Goal: Task Accomplishment & Management: Manage account settings

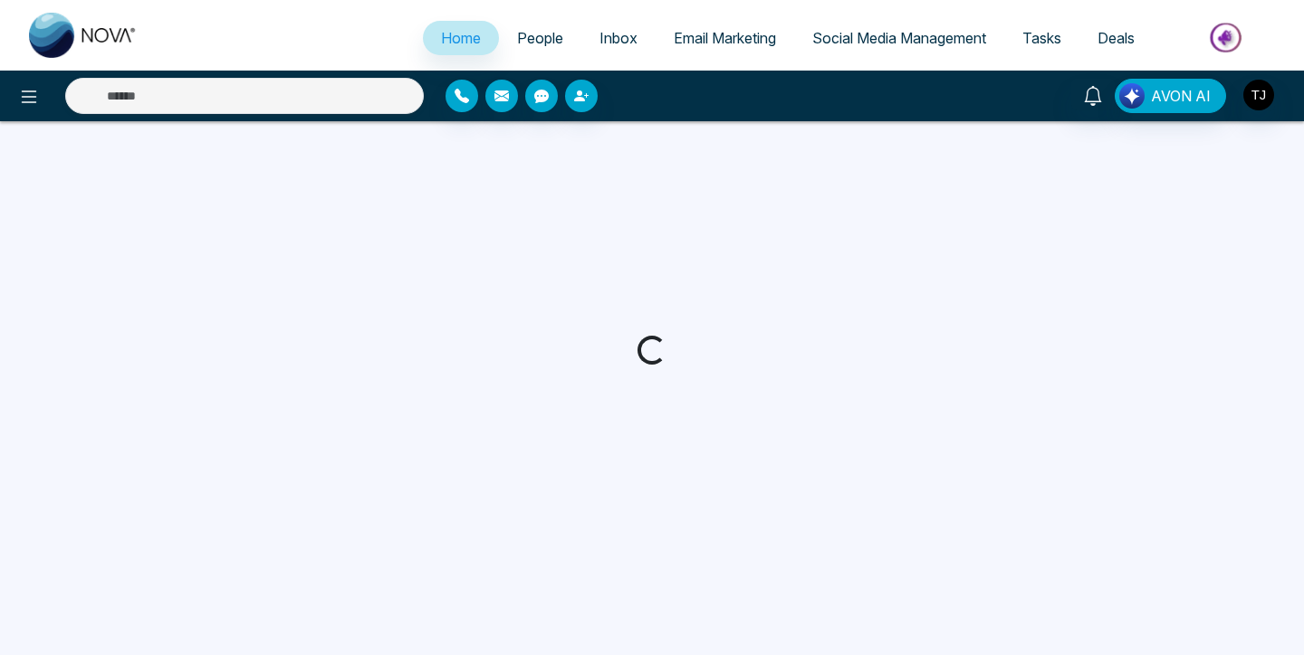
select select "*"
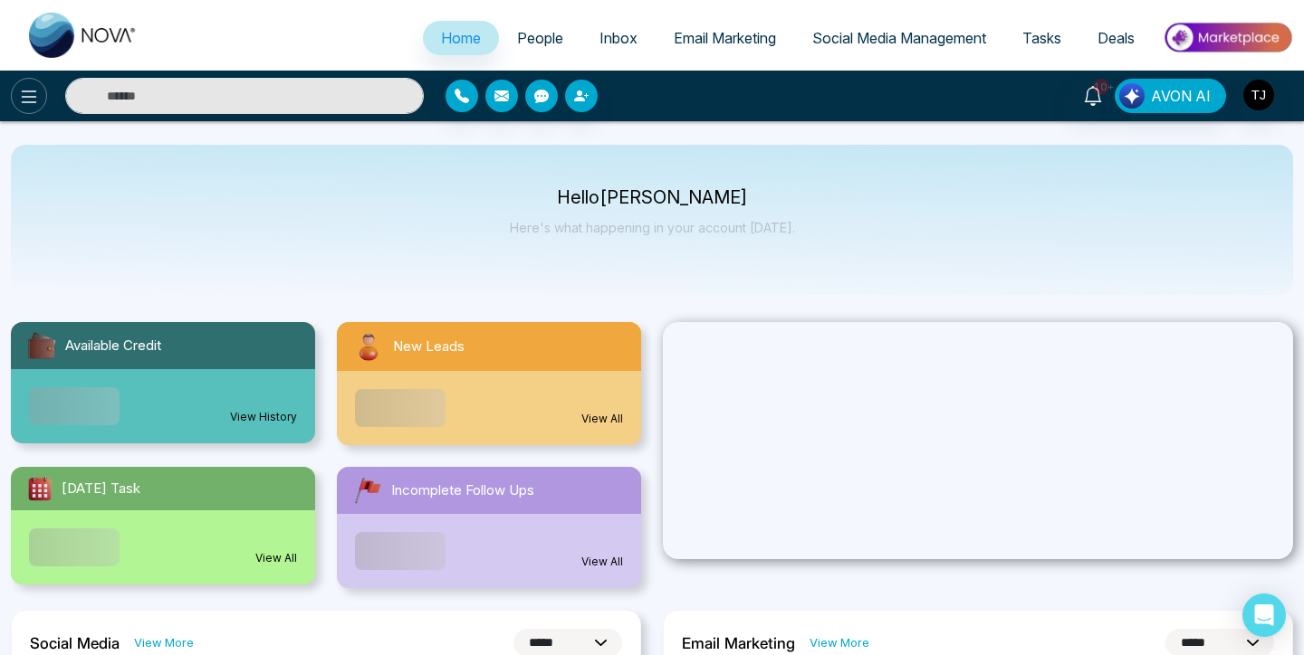
click at [27, 91] on icon at bounding box center [29, 97] width 22 height 22
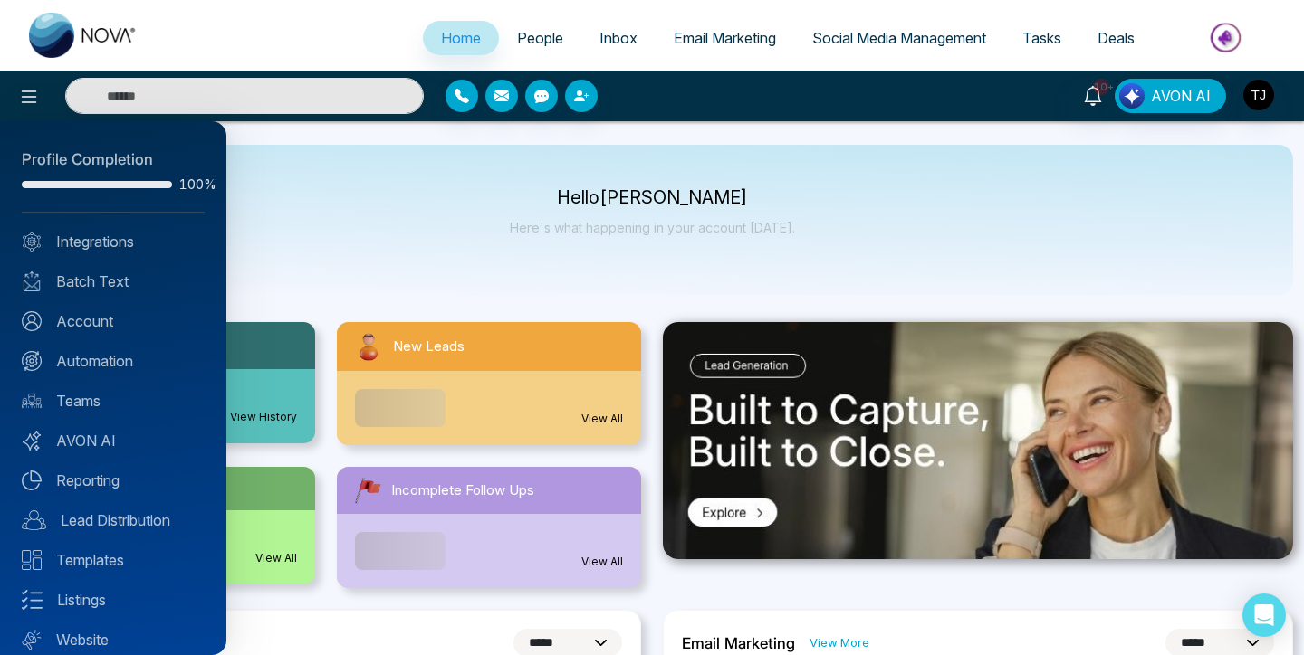
scroll to position [56, 0]
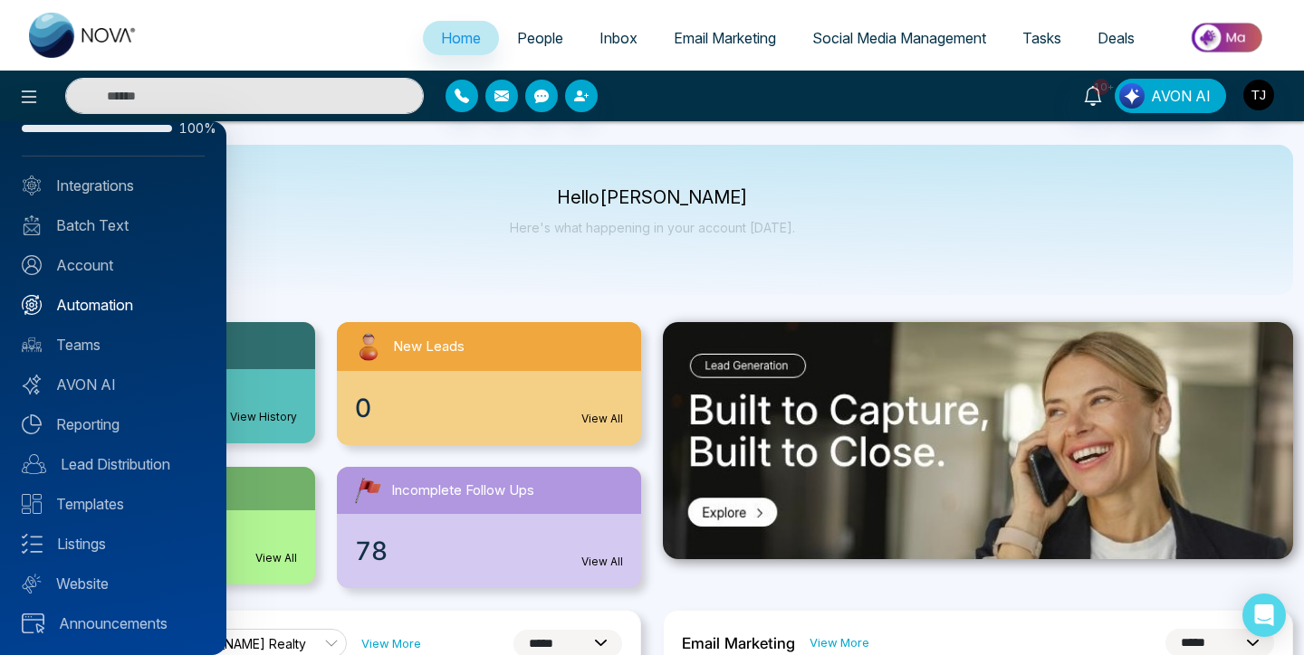
click at [107, 298] on link "Automation" at bounding box center [113, 305] width 183 height 22
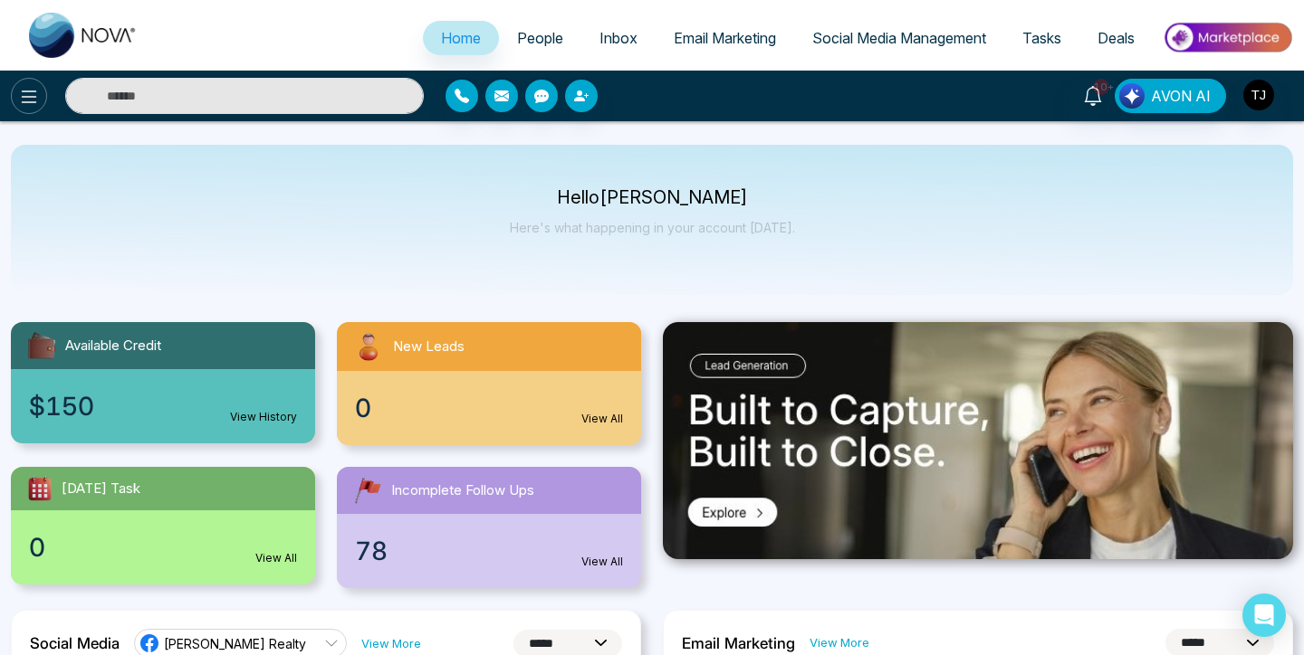
click at [31, 99] on icon at bounding box center [29, 97] width 22 height 22
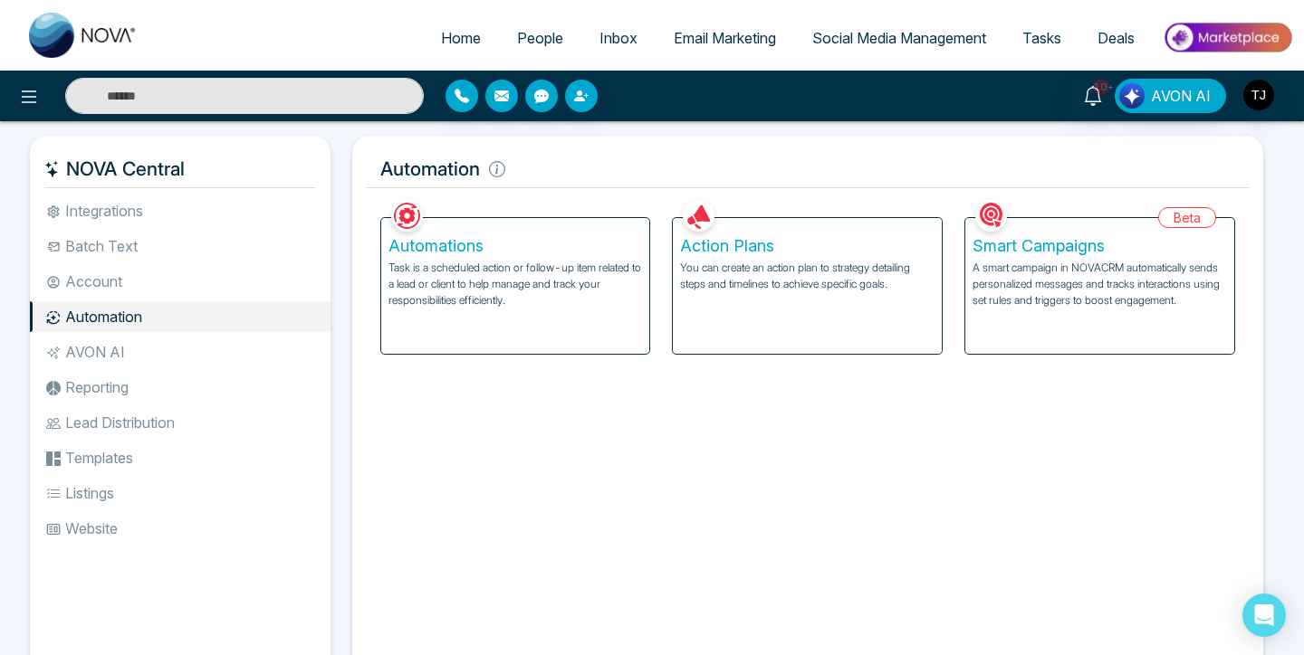
click at [1047, 265] on p "A smart campaign in NOVACRM automatically sends personalized messages and track…" at bounding box center [1099, 284] width 254 height 49
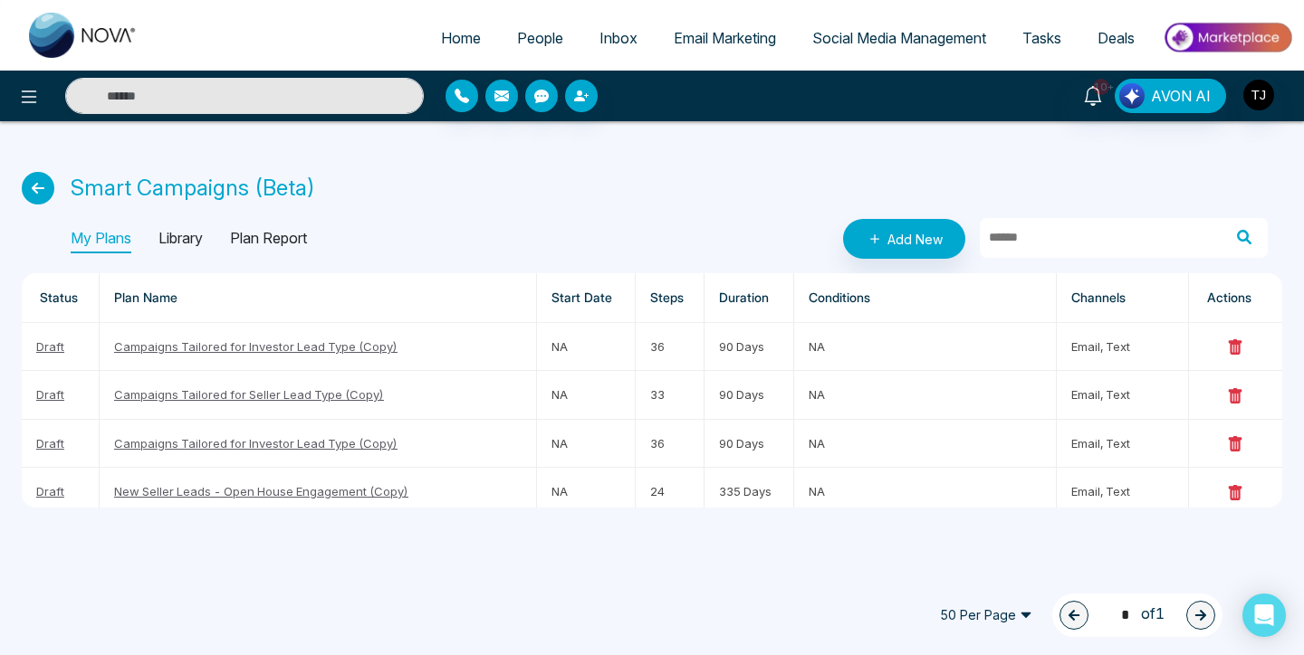
click at [258, 193] on p "Smart Campaigns (Beta)" at bounding box center [193, 188] width 244 height 33
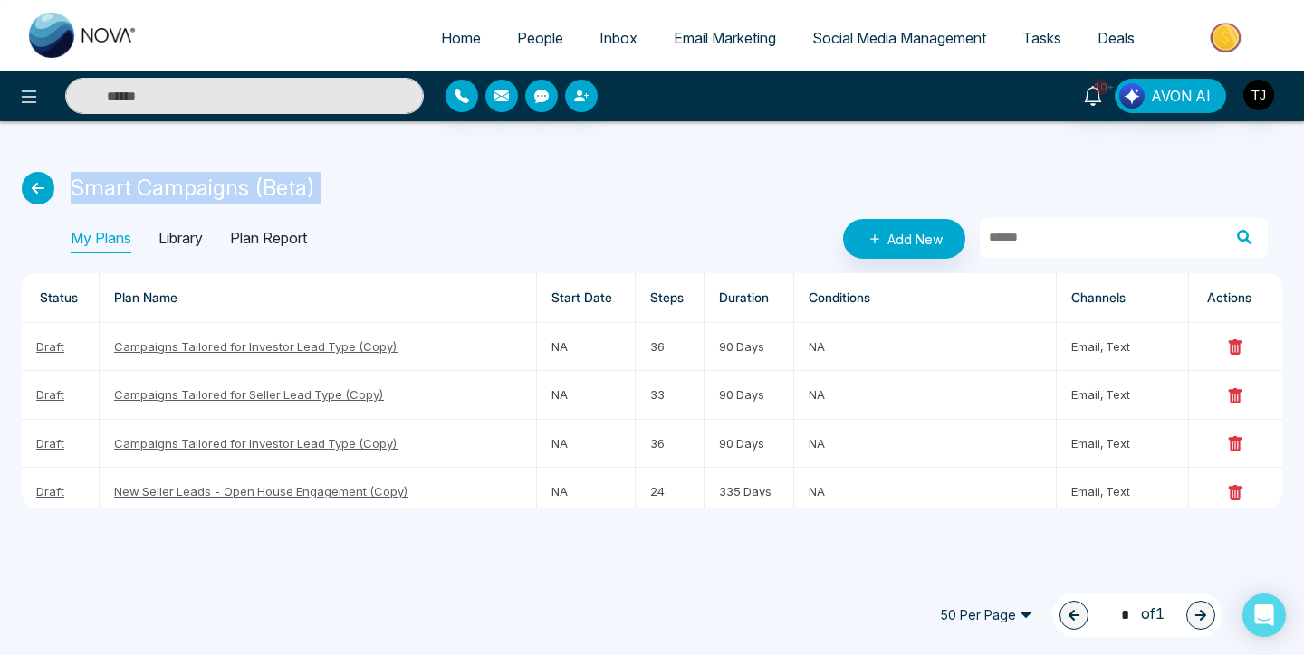
click at [258, 193] on p "Smart Campaigns (Beta)" at bounding box center [193, 188] width 244 height 33
click at [224, 193] on p "Smart Campaigns (Beta)" at bounding box center [193, 188] width 244 height 33
click at [277, 189] on p "Smart Campaigns (Beta)" at bounding box center [193, 188] width 244 height 33
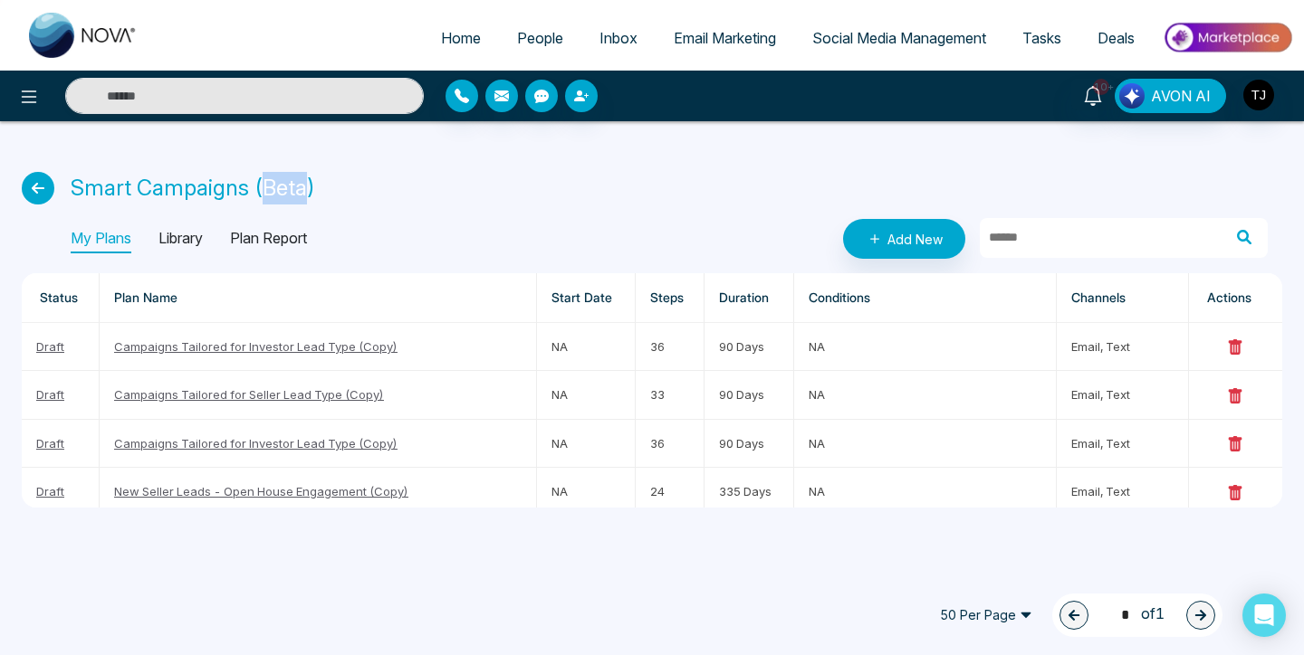
click at [277, 189] on p "Smart Campaigns (Beta)" at bounding box center [193, 188] width 244 height 33
click at [185, 201] on p "Smart Campaigns (Beta)" at bounding box center [193, 188] width 244 height 33
click at [113, 200] on p "Smart Campaigns (Beta)" at bounding box center [193, 188] width 244 height 33
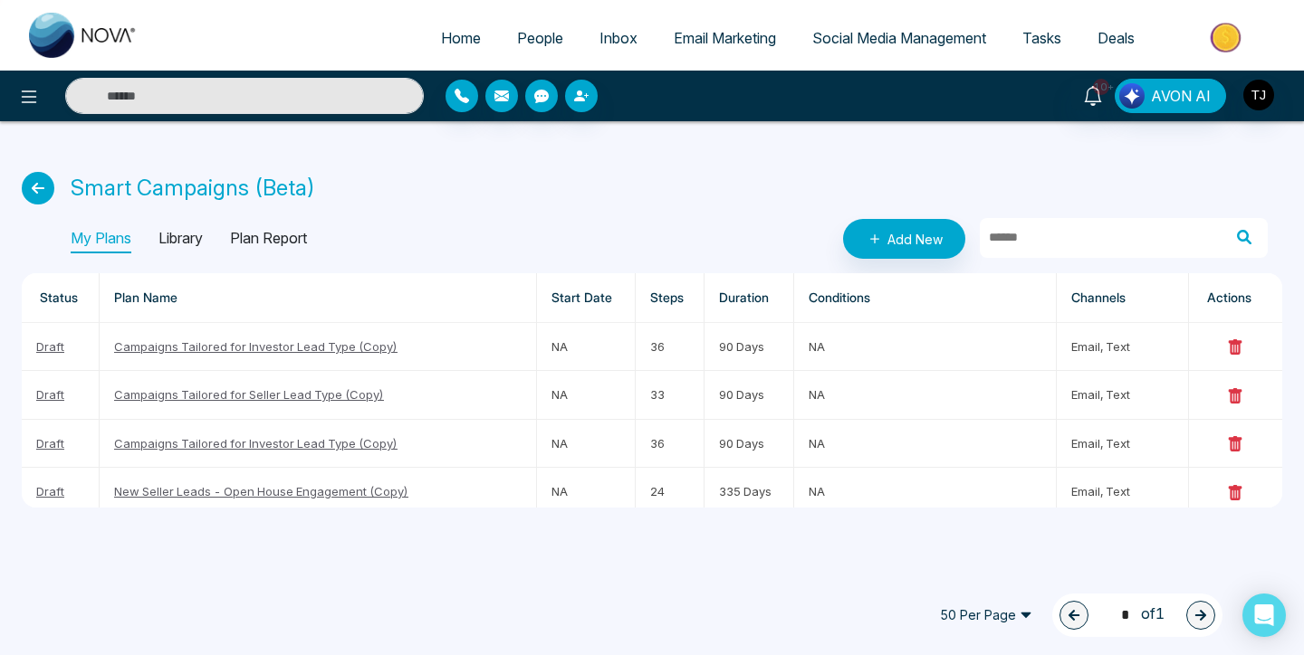
click at [182, 196] on p "Smart Campaigns (Beta)" at bounding box center [193, 188] width 244 height 33
click at [288, 191] on p "Smart Campaigns (Beta)" at bounding box center [193, 188] width 244 height 33
click at [387, 189] on div "Smart Campaigns (Beta)" at bounding box center [652, 188] width 1260 height 33
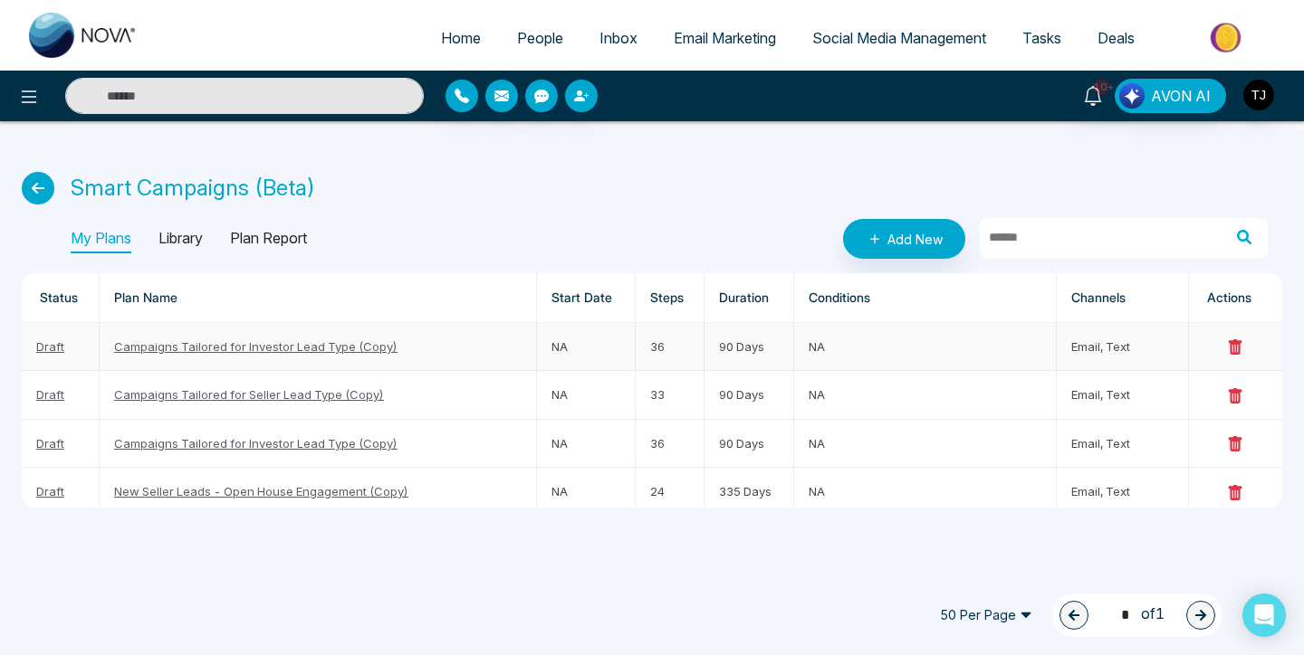
click at [371, 347] on link "Campaigns Tailored for Investor Lead Type (Copy)" at bounding box center [255, 346] width 283 height 14
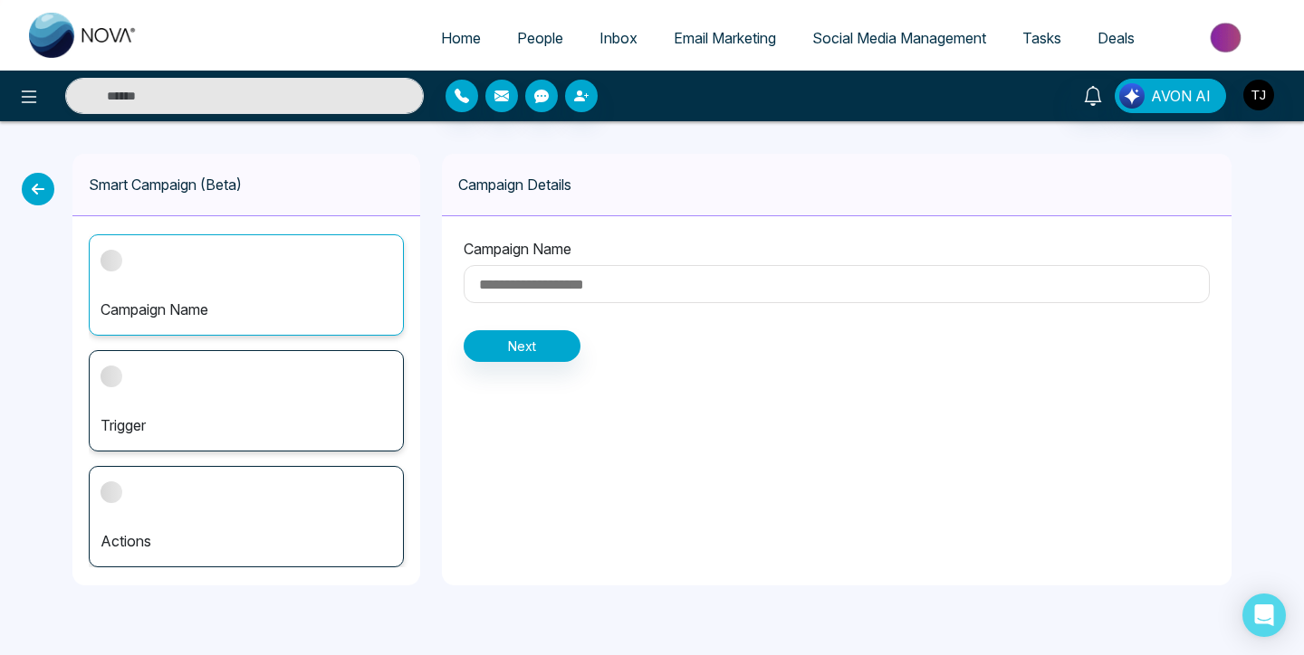
click at [568, 289] on input at bounding box center [837, 284] width 746 height 38
type input "**********"
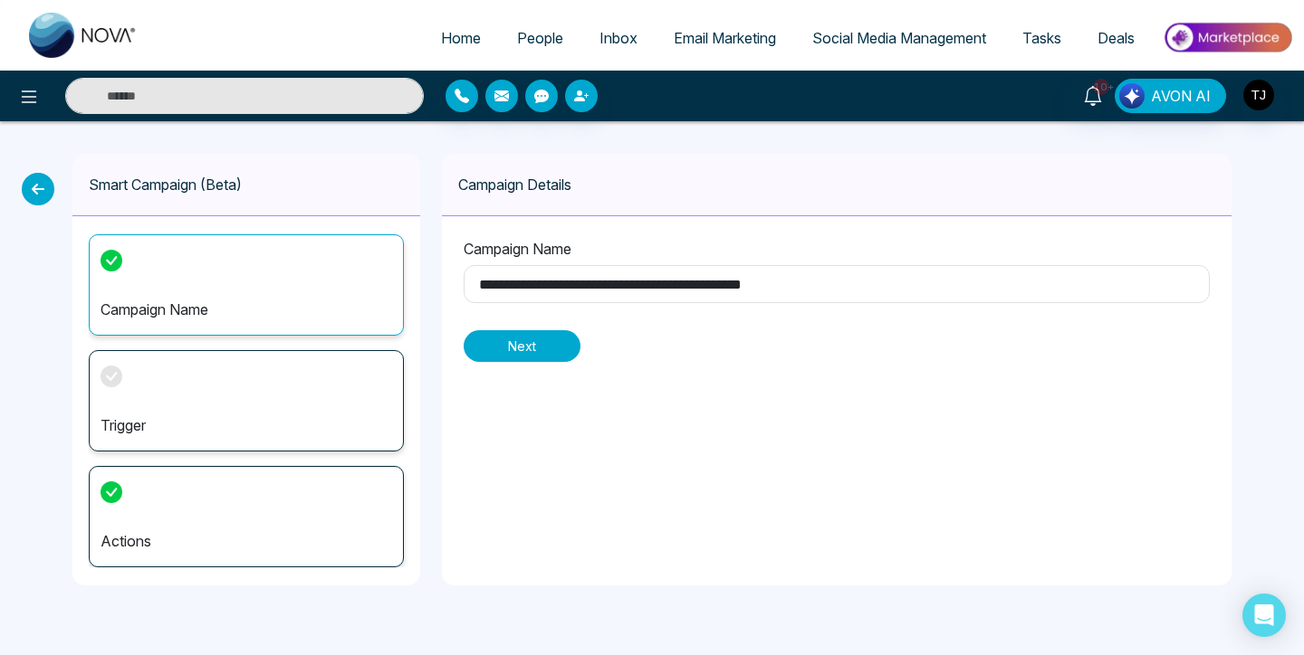
click at [528, 342] on button "Next" at bounding box center [522, 346] width 117 height 32
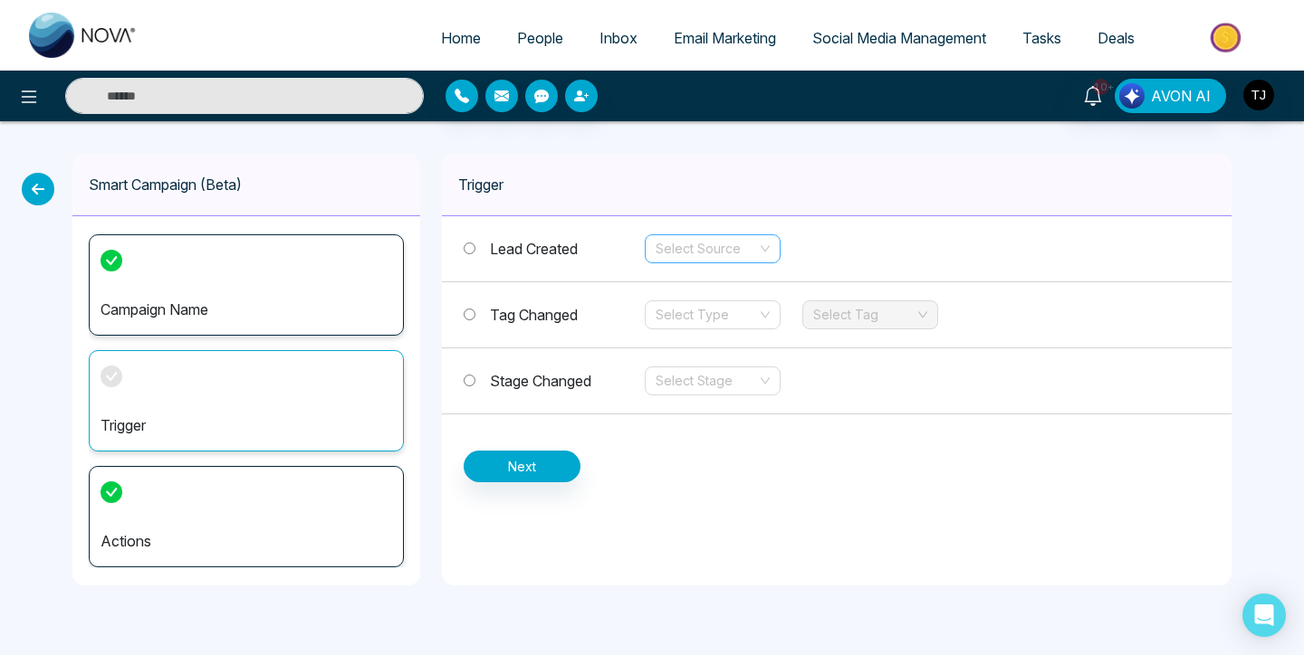
click at [703, 255] on input "search" at bounding box center [705, 248] width 101 height 27
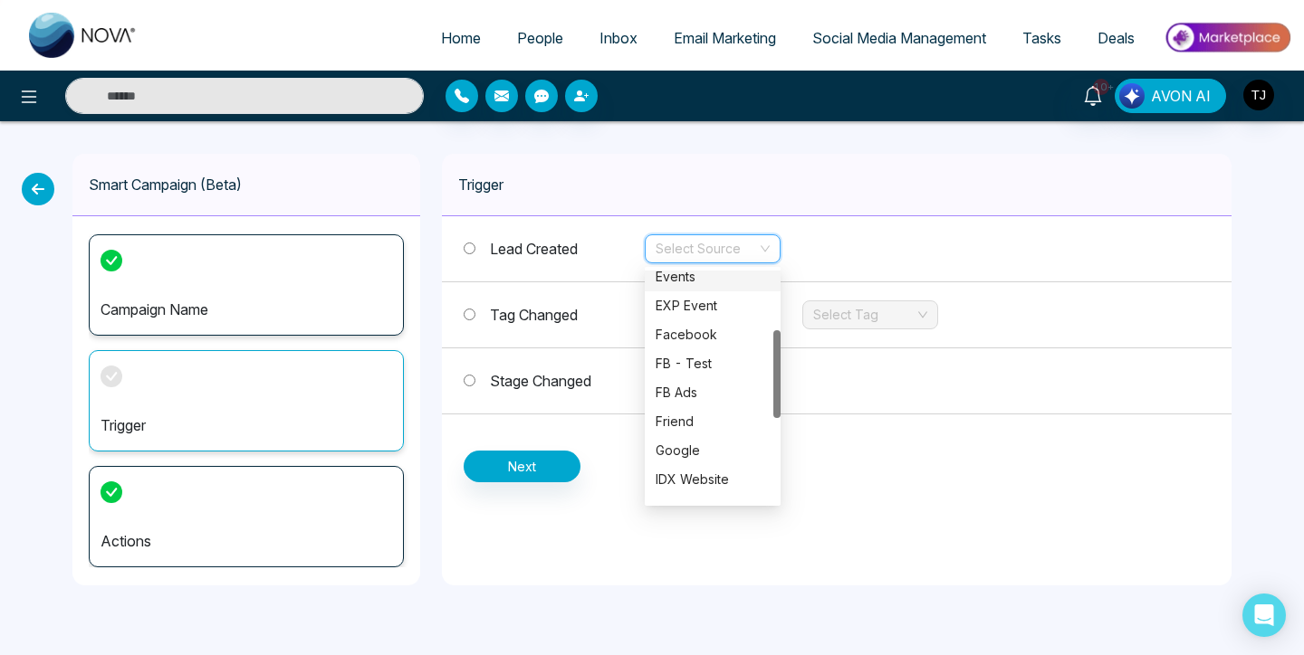
scroll to position [158, 0]
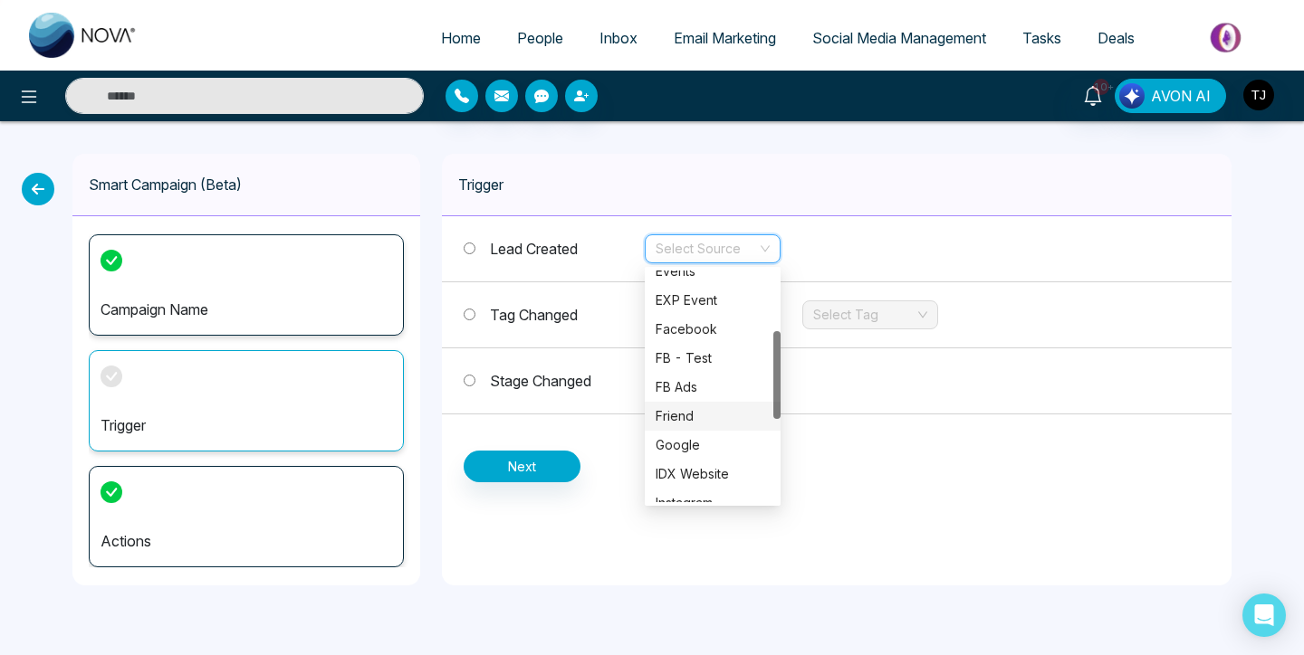
click at [48, 183] on icon at bounding box center [38, 189] width 33 height 33
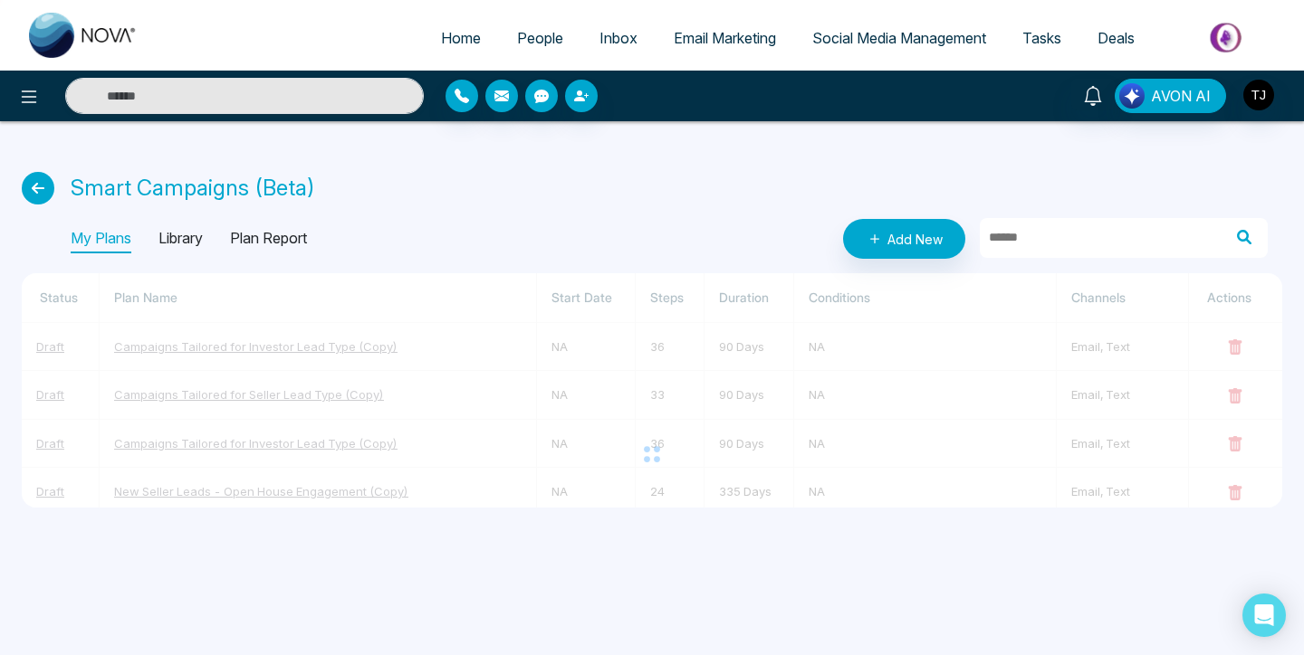
click at [538, 50] on link "People" at bounding box center [540, 38] width 82 height 34
